Goal: Transaction & Acquisition: Register for event/course

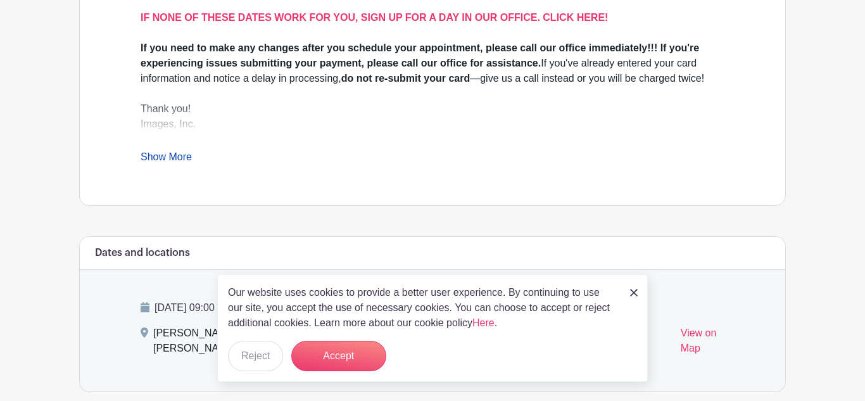
scroll to position [509, 0]
click at [337, 358] on button "Accept" at bounding box center [338, 356] width 95 height 30
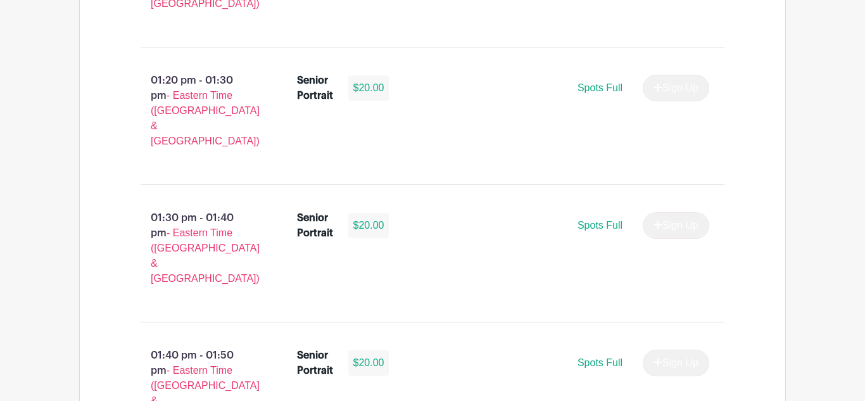
scroll to position [4581, 0]
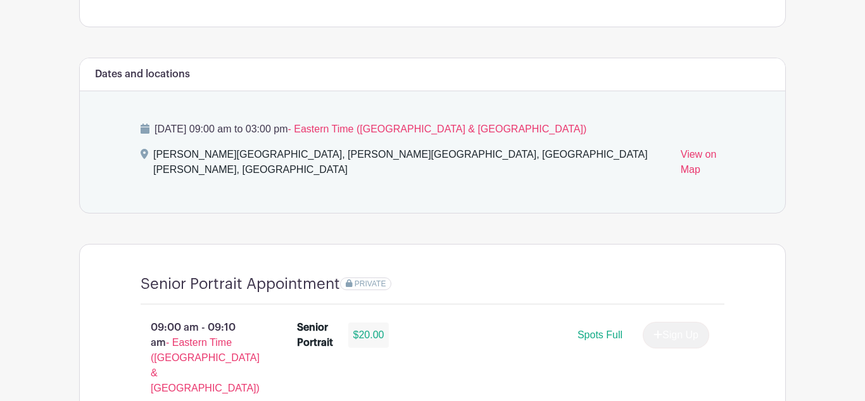
scroll to position [692, 0]
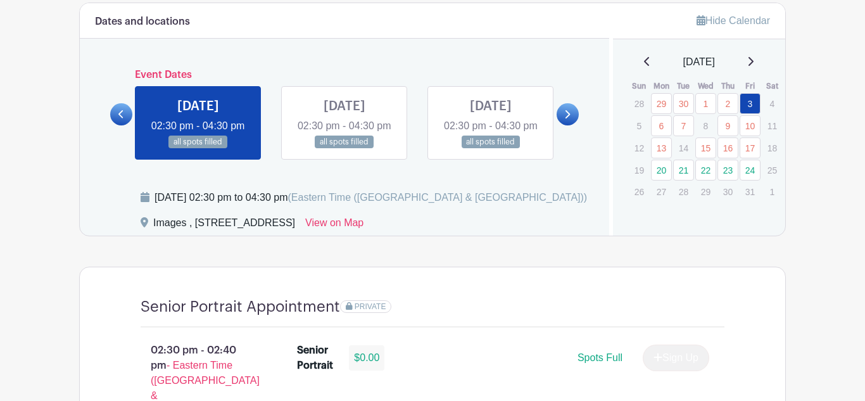
scroll to position [679, 0]
click at [703, 127] on p "8" at bounding box center [706, 127] width 21 height 20
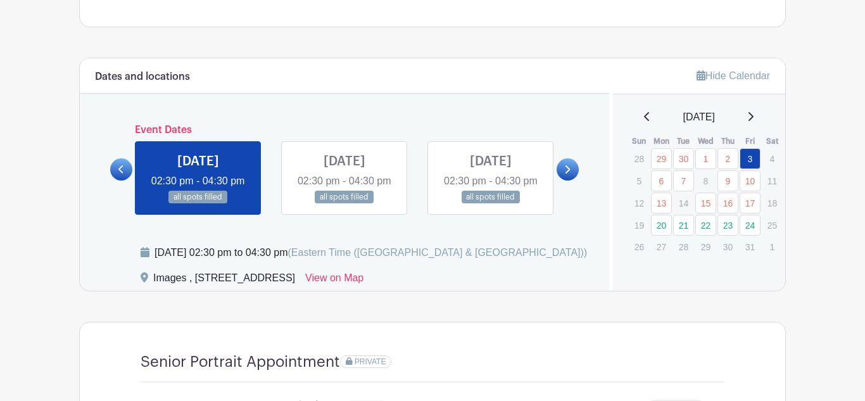
scroll to position [627, 0]
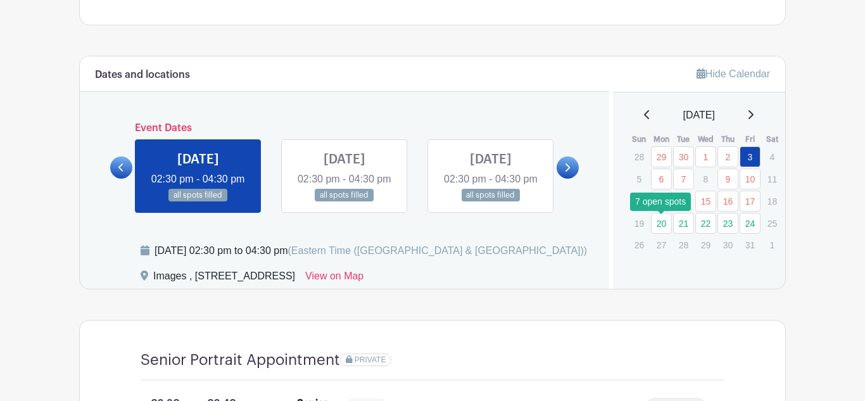
click at [660, 224] on link "20" at bounding box center [661, 223] width 21 height 21
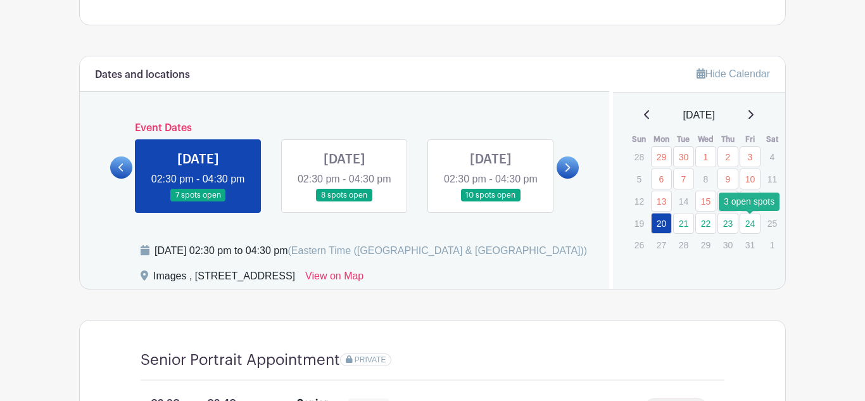
click at [750, 225] on link "24" at bounding box center [750, 223] width 21 height 21
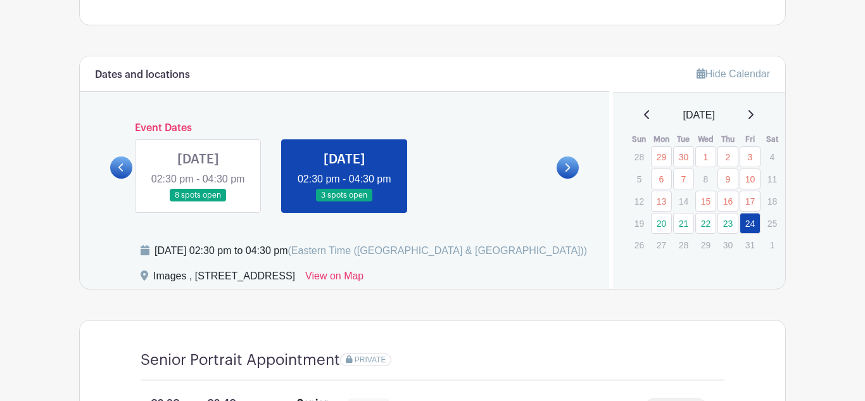
click at [753, 115] on icon at bounding box center [751, 115] width 6 height 10
click at [637, 117] on div "[DATE]" at bounding box center [699, 115] width 143 height 15
click at [644, 118] on icon at bounding box center [647, 115] width 6 height 10
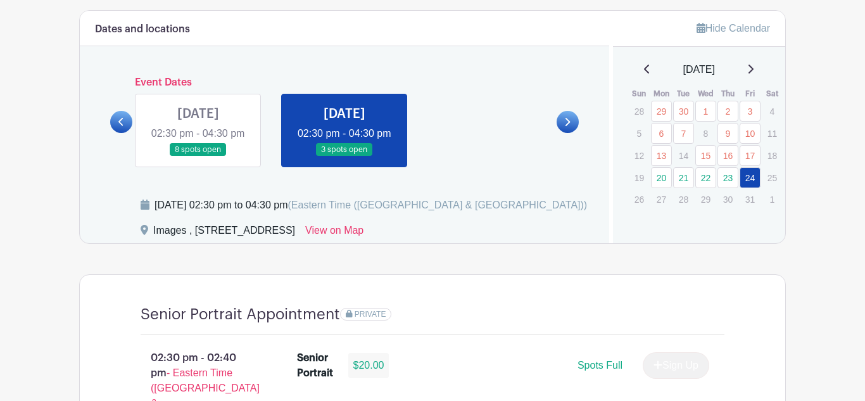
scroll to position [670, 0]
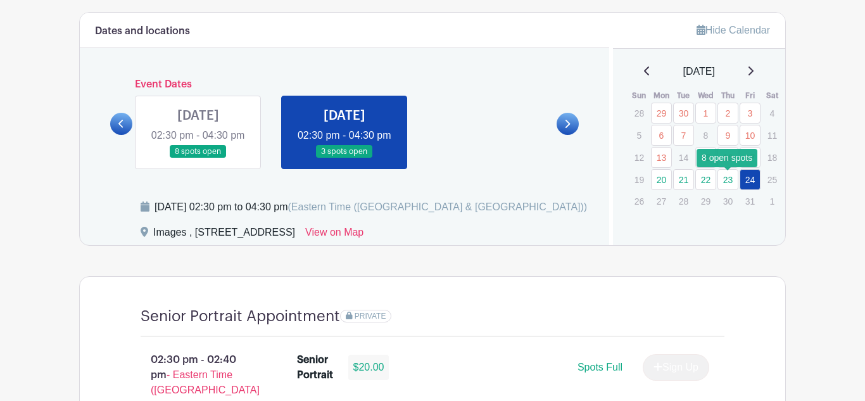
click at [729, 182] on link "23" at bounding box center [728, 179] width 21 height 21
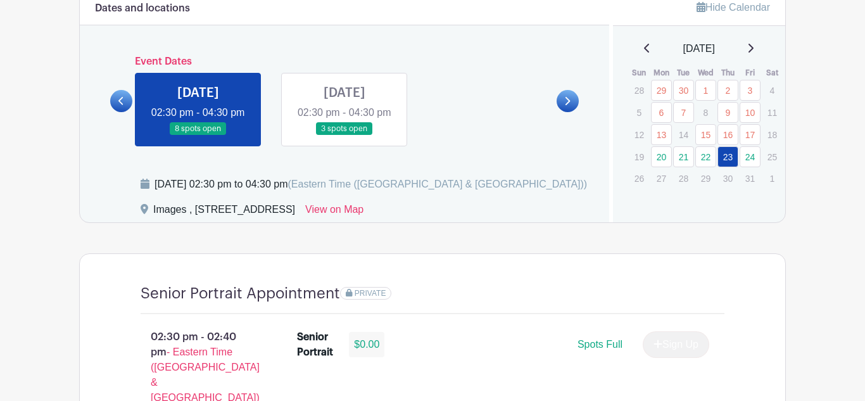
scroll to position [694, 0]
click at [750, 154] on link "24" at bounding box center [750, 156] width 21 height 21
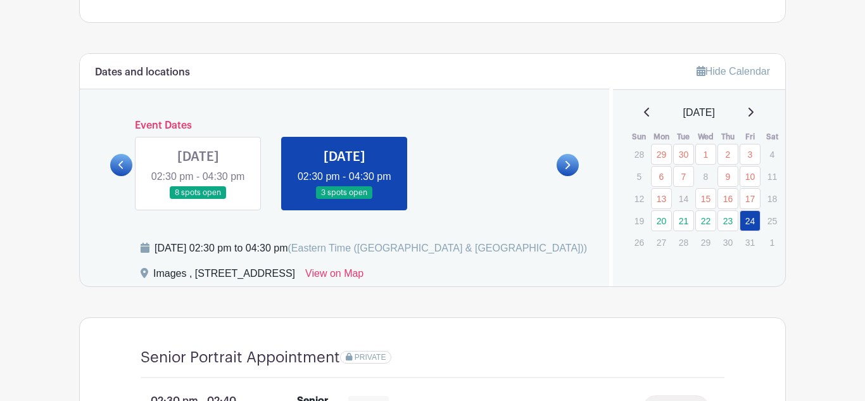
scroll to position [628, 0]
click at [729, 226] on link "23" at bounding box center [728, 221] width 21 height 21
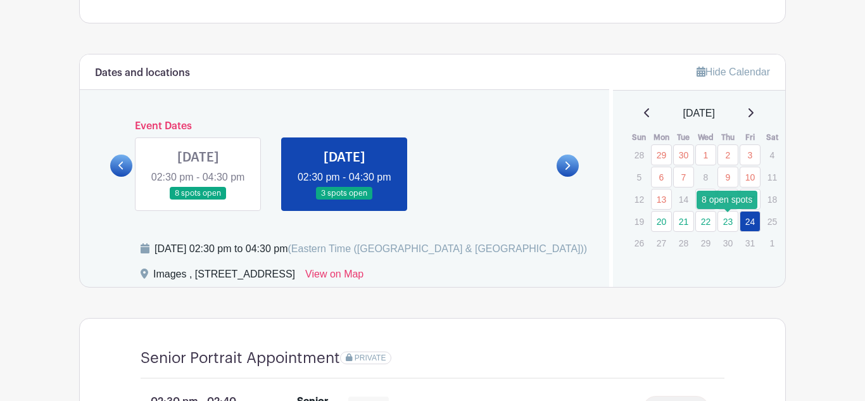
click at [729, 225] on link "23" at bounding box center [728, 221] width 21 height 21
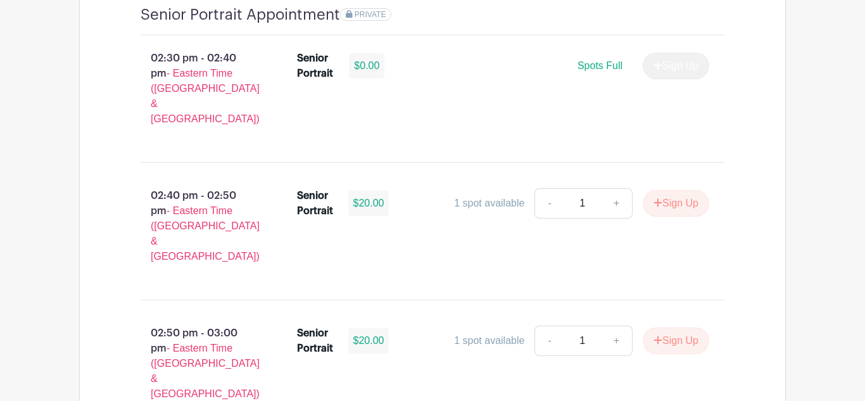
scroll to position [969, 0]
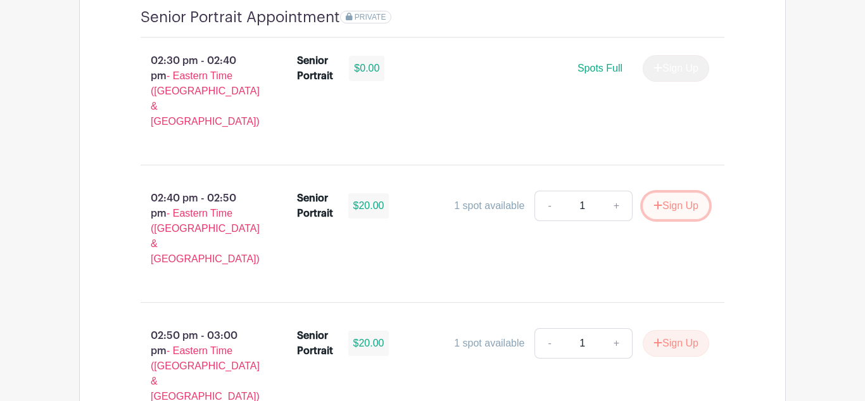
click at [676, 201] on button "Sign Up" at bounding box center [676, 206] width 67 height 27
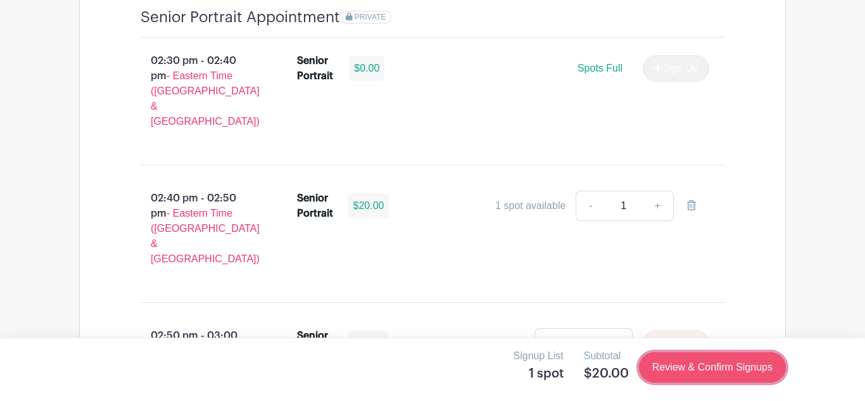
click at [735, 372] on link "Review & Confirm Signups" at bounding box center [712, 367] width 147 height 30
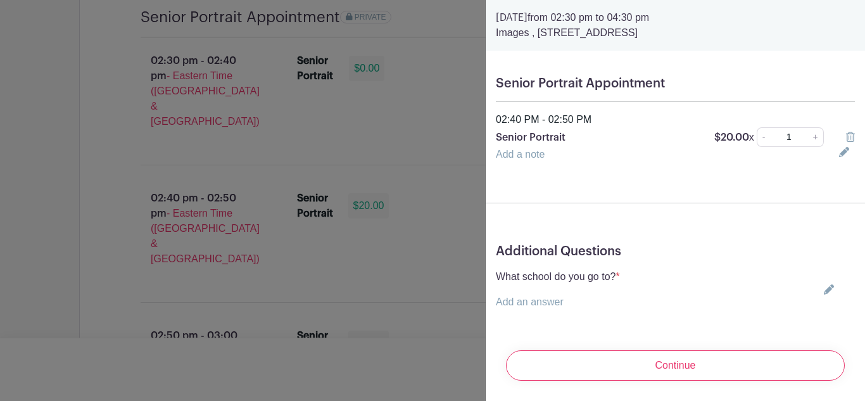
scroll to position [43, 0]
click at [834, 292] on icon at bounding box center [829, 291] width 10 height 10
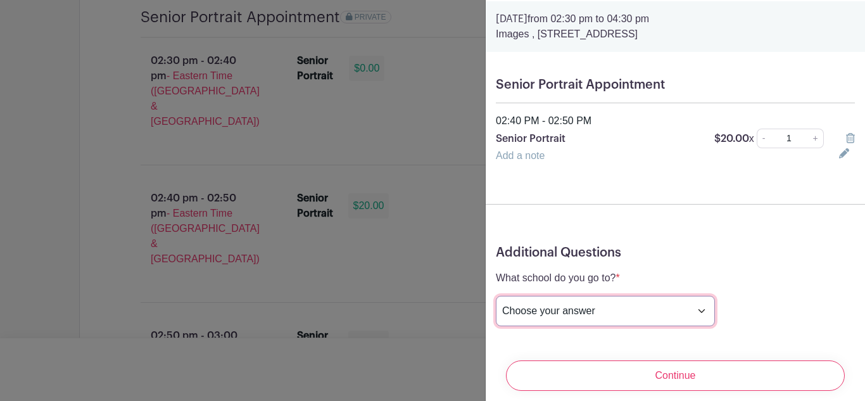
click at [644, 310] on select "Choose your answer [GEOGRAPHIC_DATA] High [PERSON_NAME] High [PERSON_NAME] High…" at bounding box center [605, 311] width 219 height 30
select select "3938"
click at [496, 297] on select "Choose your answer [GEOGRAPHIC_DATA] High [PERSON_NAME] High [PERSON_NAME] High…" at bounding box center [605, 311] width 219 height 30
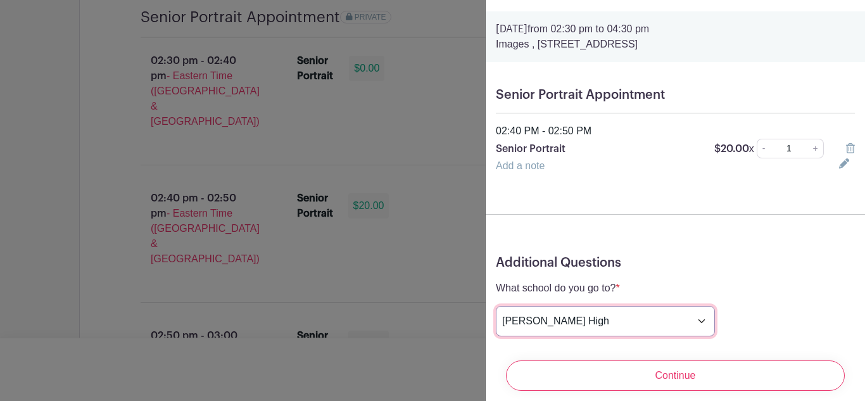
scroll to position [32, 0]
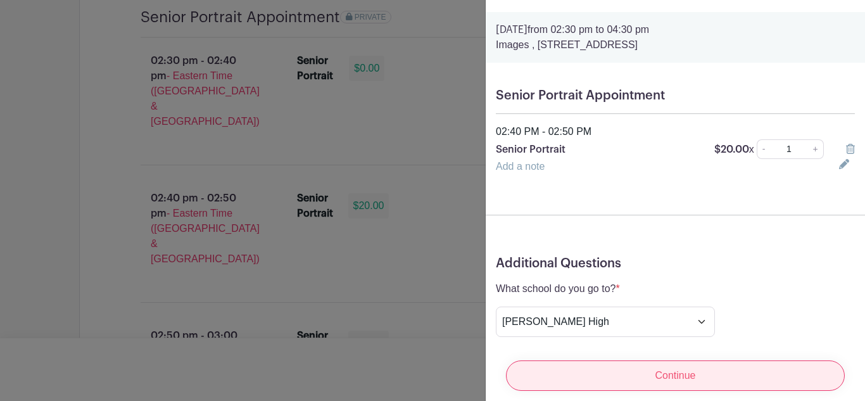
click at [774, 375] on input "Continue" at bounding box center [675, 375] width 339 height 30
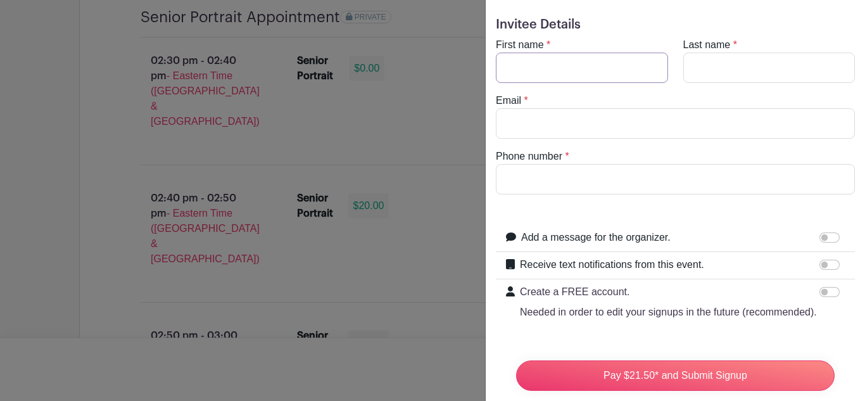
click at [563, 78] on input "First name" at bounding box center [582, 68] width 172 height 30
click at [511, 68] on input "paytin" at bounding box center [582, 68] width 172 height 30
type input "Paytin"
click at [713, 68] on input "Last name" at bounding box center [770, 68] width 172 height 30
type input "[PERSON_NAME]"
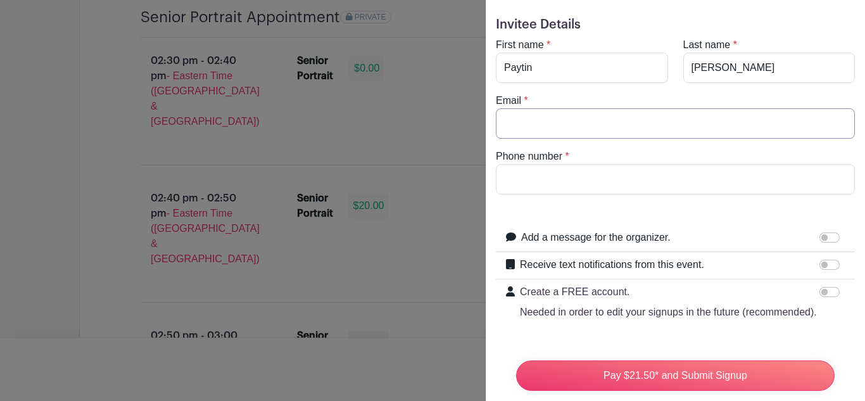
click at [729, 136] on input "Email" at bounding box center [675, 123] width 359 height 30
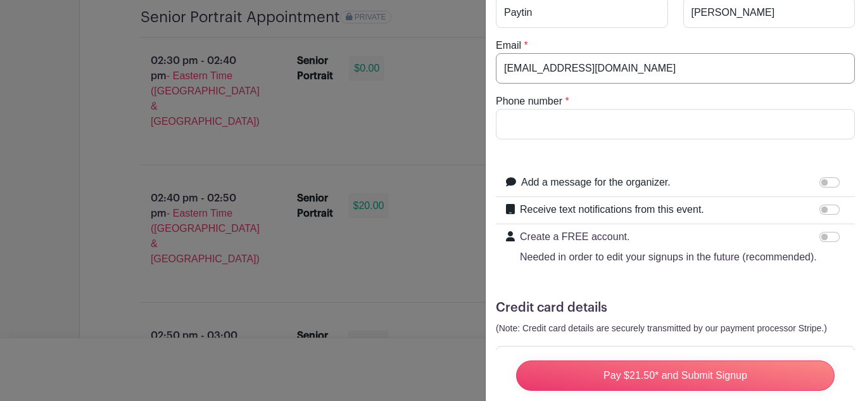
type input "[EMAIL_ADDRESS][DOMAIN_NAME]"
click at [571, 127] on input "Phone number" at bounding box center [675, 124] width 359 height 30
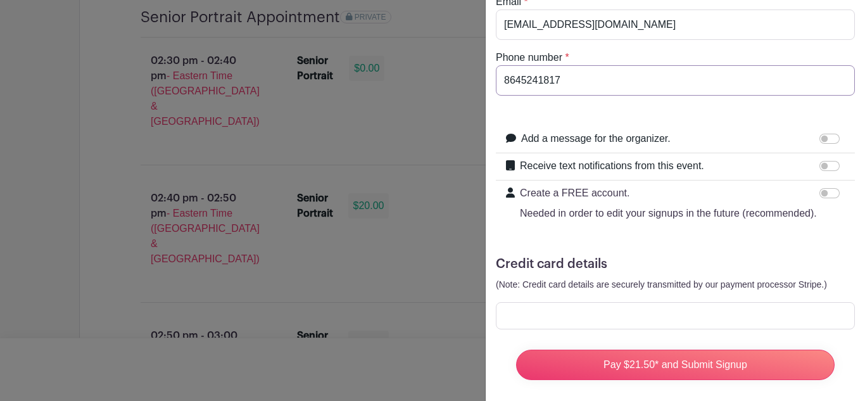
scroll to position [141, 0]
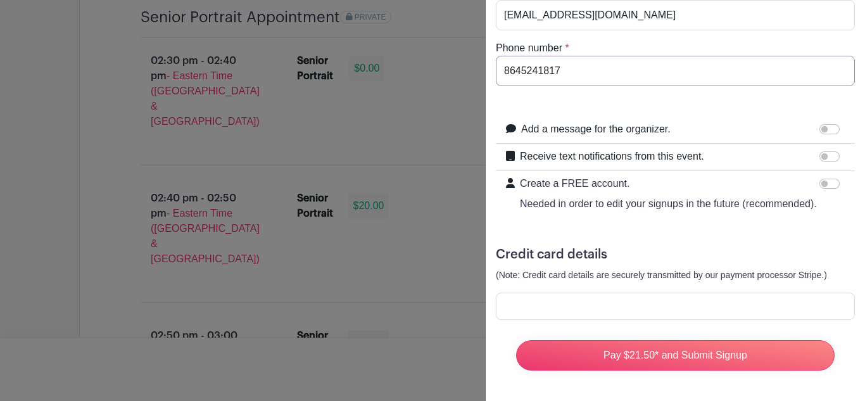
type input "8645241817"
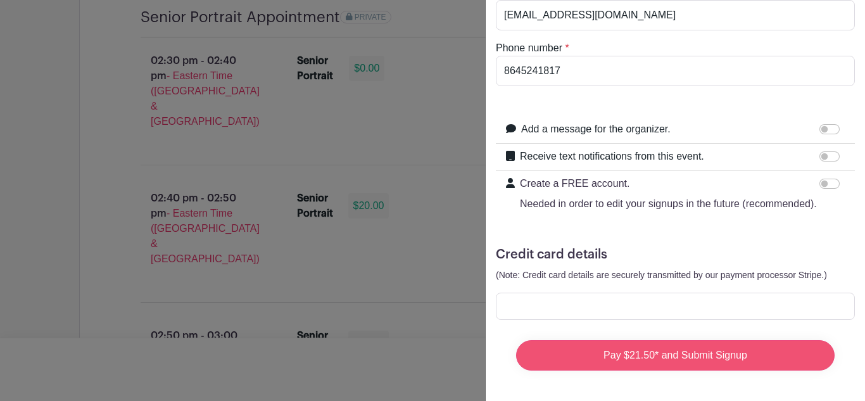
click at [658, 359] on input "Pay $21.50* and Submit Signup" at bounding box center [675, 355] width 319 height 30
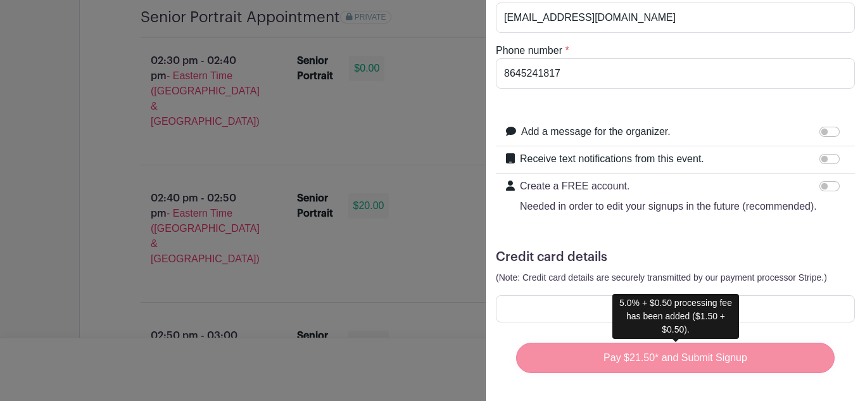
scroll to position [137, 0]
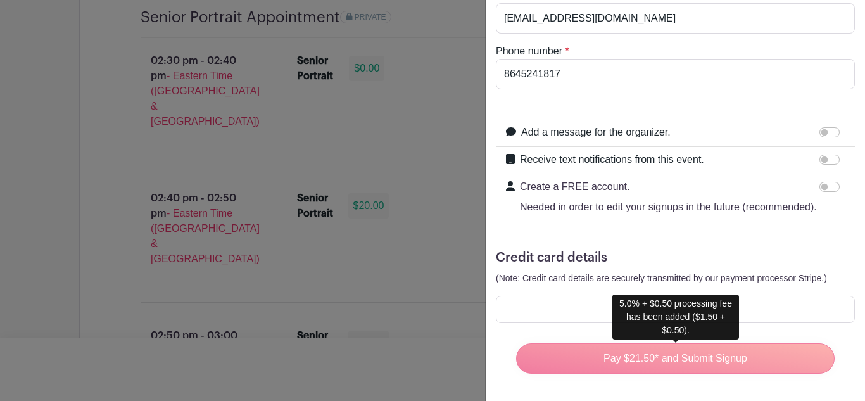
click at [656, 360] on div "Pay $21.50* and Submit Signup" at bounding box center [675, 358] width 339 height 51
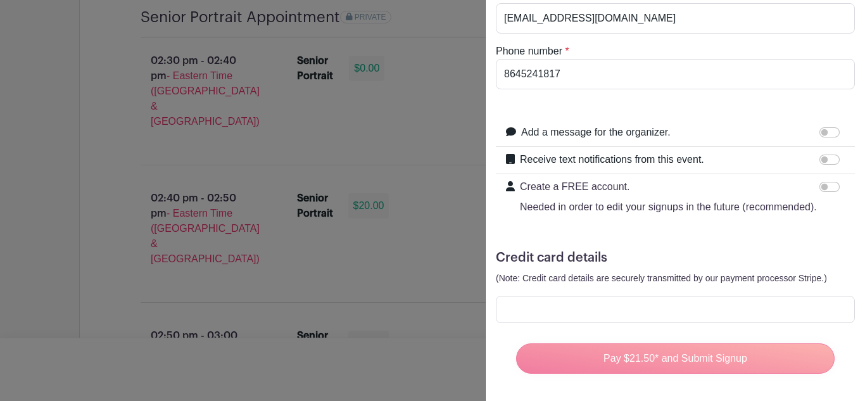
click at [661, 363] on div "Pay $21.50* and Submit Signup" at bounding box center [675, 358] width 339 height 51
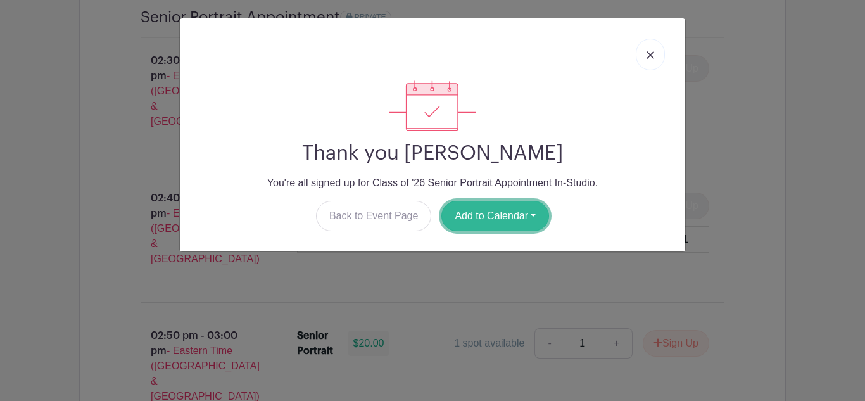
click at [487, 219] on button "Add to Calendar" at bounding box center [496, 216] width 108 height 30
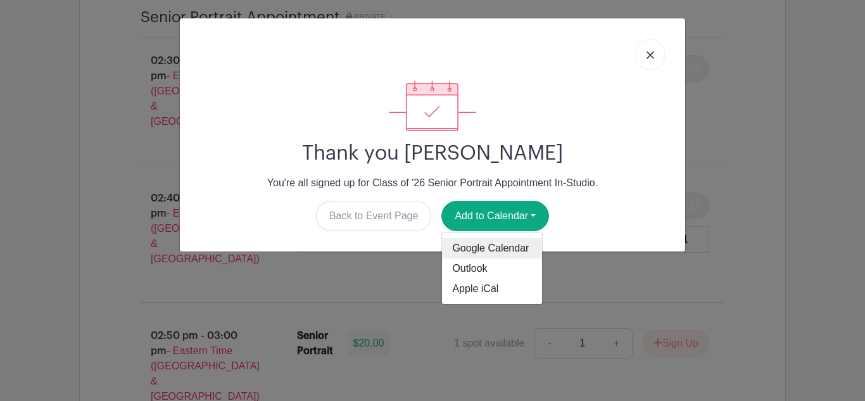
click at [495, 250] on link "Google Calendar" at bounding box center [492, 248] width 100 height 20
